Goal: Register for event/course

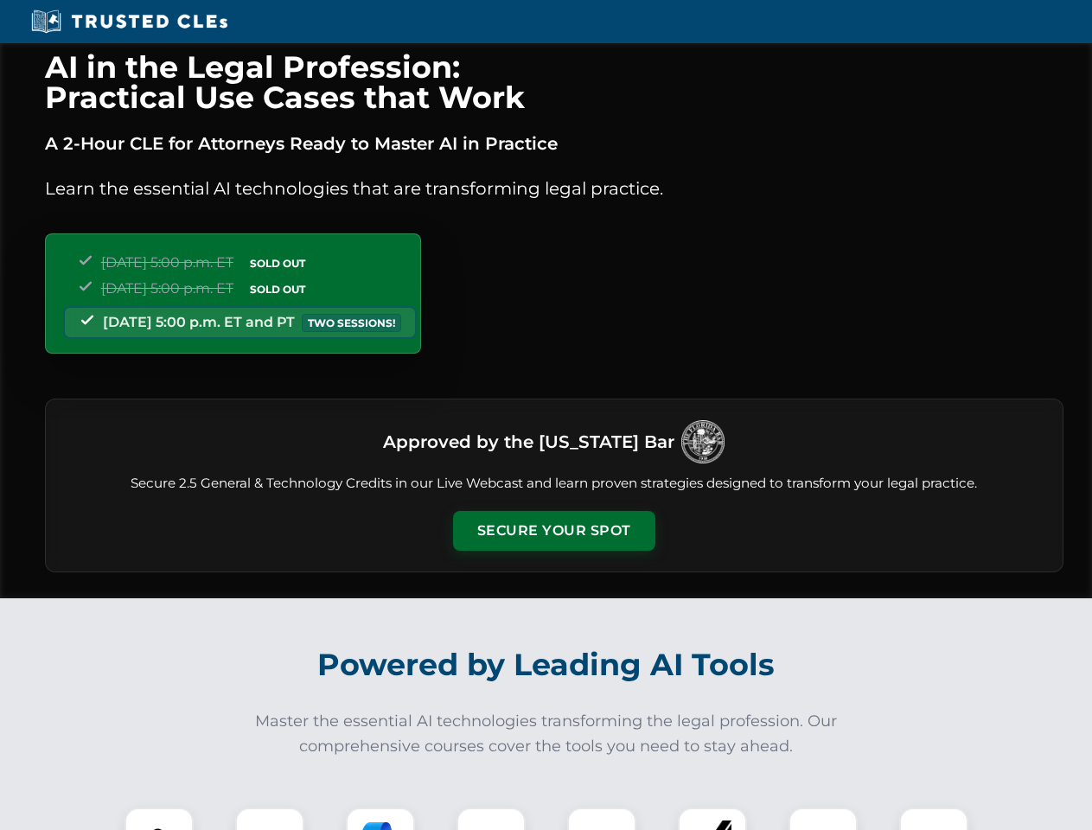
click at [553, 531] on button "Secure Your Spot" at bounding box center [554, 531] width 202 height 40
click at [159, 819] on img at bounding box center [159, 842] width 50 height 50
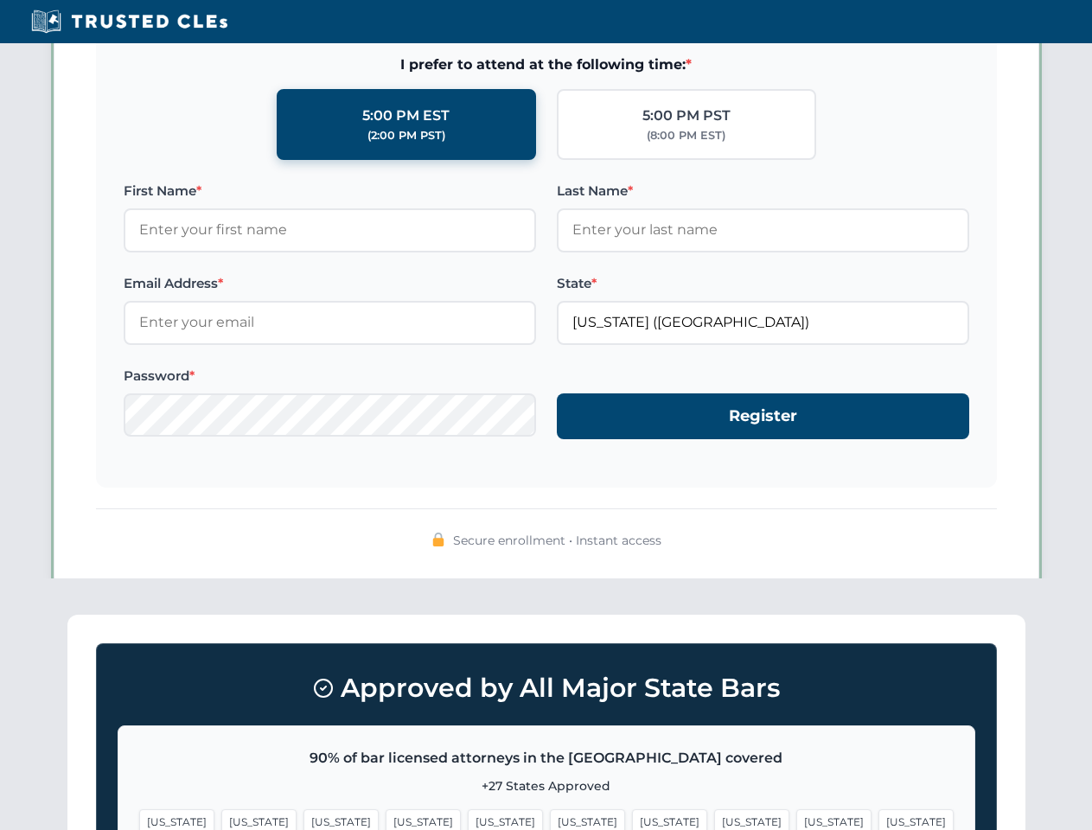
click at [632, 819] on span "[US_STATE]" at bounding box center [669, 821] width 75 height 25
click at [796, 819] on span "[US_STATE]" at bounding box center [833, 821] width 75 height 25
